Goal: Find specific page/section: Find specific page/section

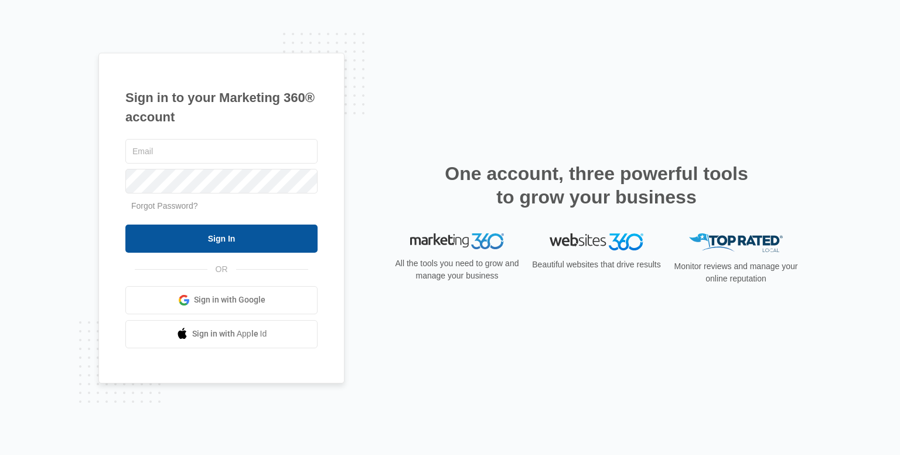
type input "[EMAIL_ADDRESS][DOMAIN_NAME]"
click at [216, 235] on input "Sign In" at bounding box center [221, 238] width 192 height 28
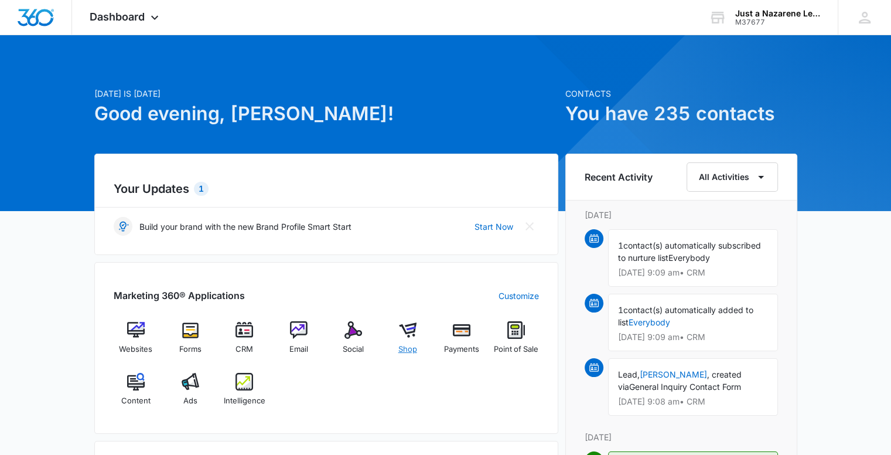
click at [405, 343] on span "Shop" at bounding box center [407, 349] width 19 height 12
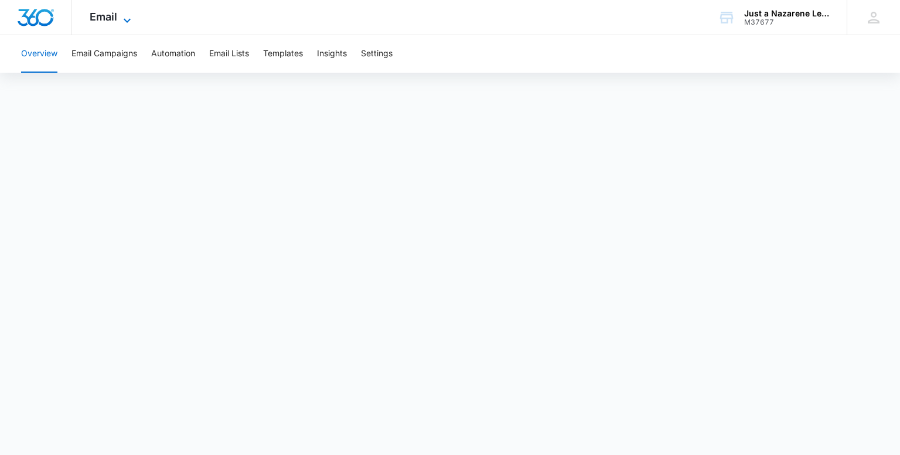
click at [123, 15] on icon at bounding box center [127, 20] width 14 height 14
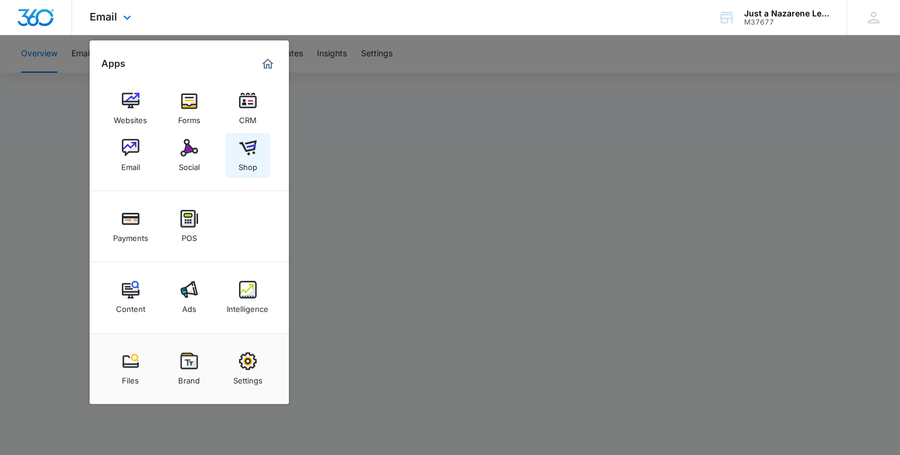
click at [245, 162] on div "Shop" at bounding box center [247, 163] width 19 height 15
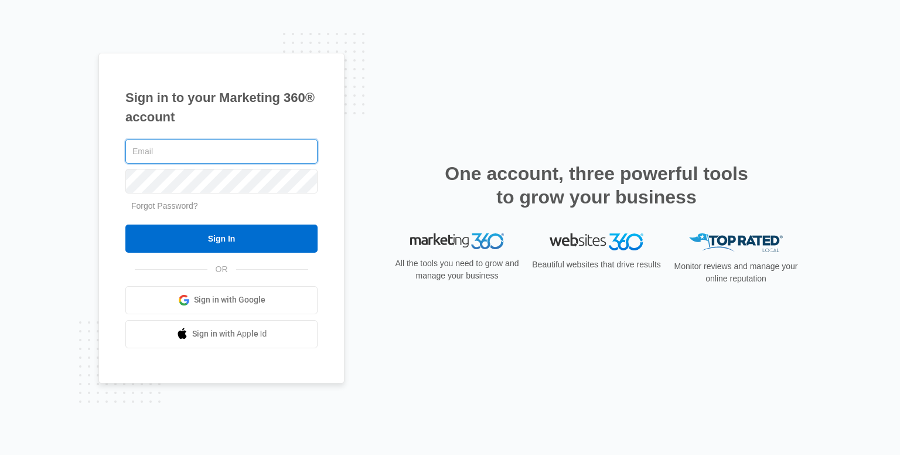
type input "[EMAIL_ADDRESS][DOMAIN_NAME]"
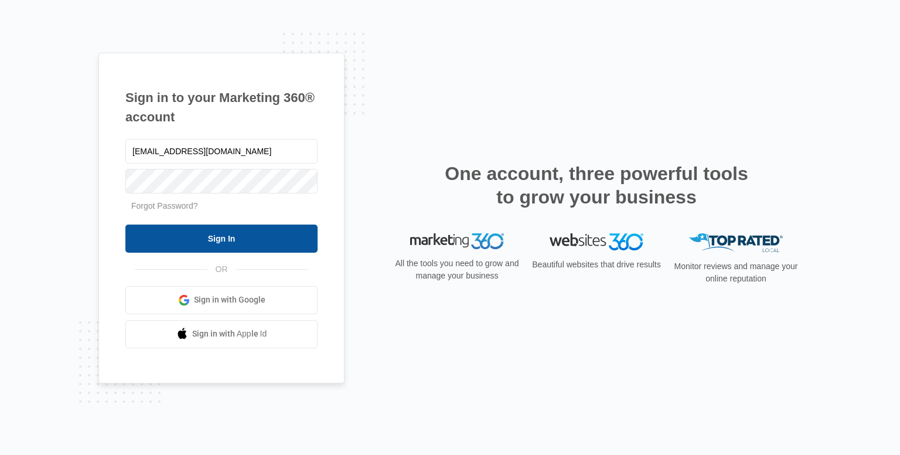
drag, startPoint x: 0, startPoint y: 0, endPoint x: 236, endPoint y: 239, distance: 336.0
click at [236, 239] on input "Sign In" at bounding box center [221, 238] width 192 height 28
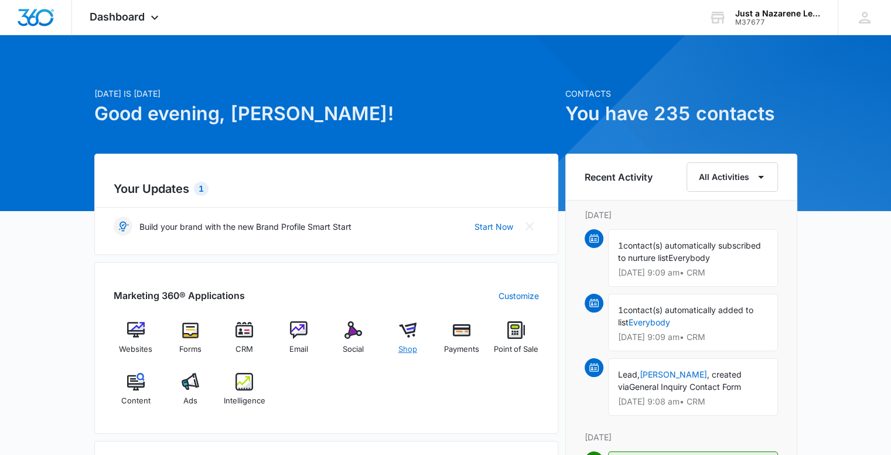
click at [411, 346] on span "Shop" at bounding box center [407, 349] width 19 height 12
click at [406, 347] on span "Shop" at bounding box center [407, 349] width 19 height 12
